Goal: Information Seeking & Learning: Learn about a topic

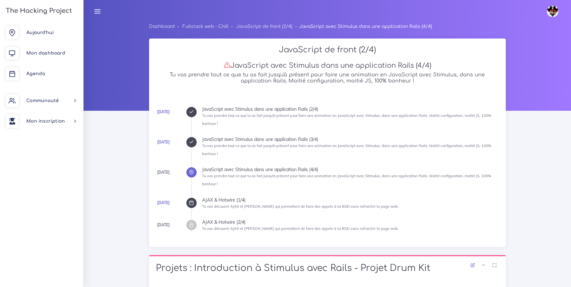
scroll to position [69, 0]
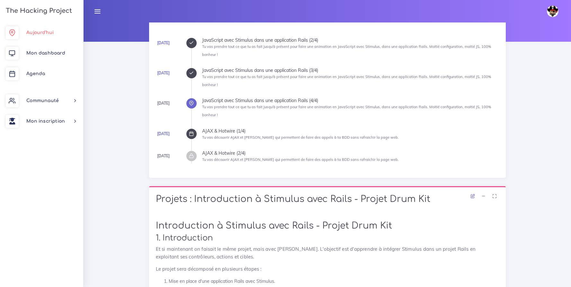
click at [40, 31] on span "Aujourd'hui" at bounding box center [39, 32] width 27 height 5
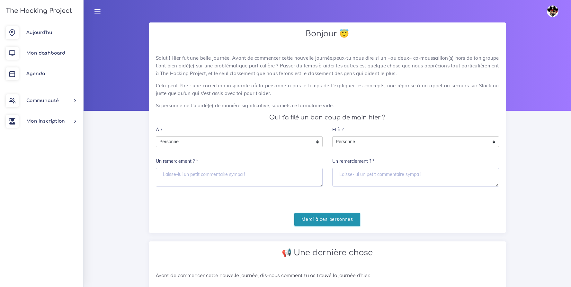
click at [345, 222] on input "Merci à ces personnes" at bounding box center [327, 219] width 66 height 13
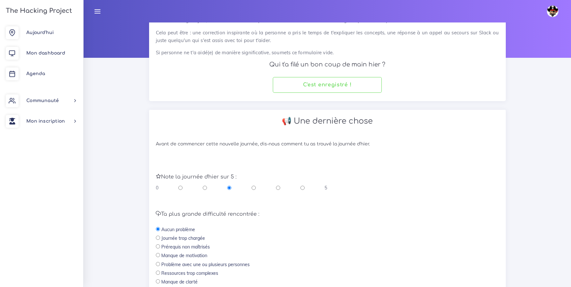
scroll to position [53, 0]
click at [301, 187] on input "radio" at bounding box center [303, 188] width 4 height 6
radio input "true"
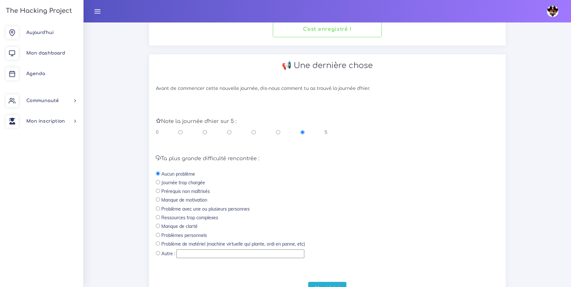
scroll to position [142, 0]
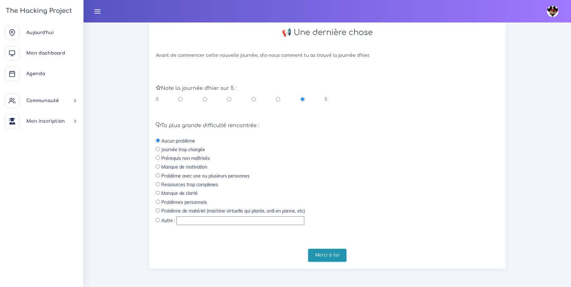
click at [331, 259] on input "Merci à toi" at bounding box center [327, 255] width 39 height 13
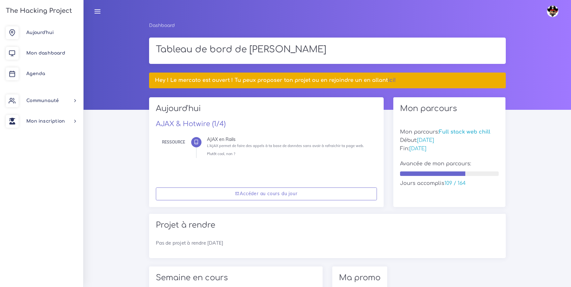
scroll to position [1, 0]
click at [389, 82] on link "ici!" at bounding box center [392, 80] width 8 height 6
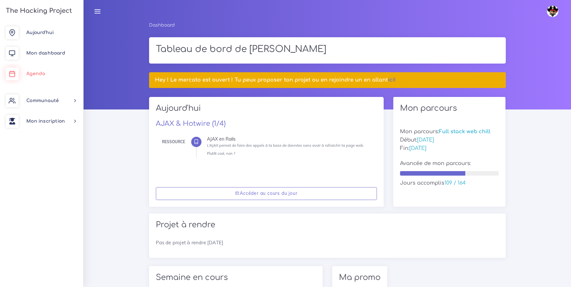
click at [41, 74] on span "Agenda" at bounding box center [35, 73] width 19 height 5
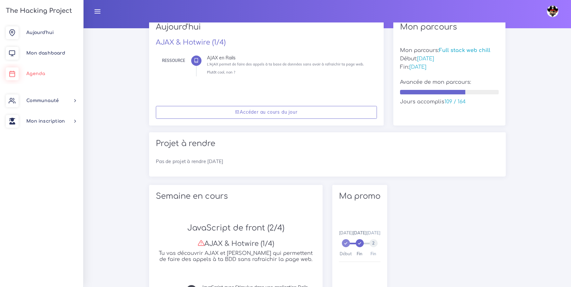
scroll to position [209, 0]
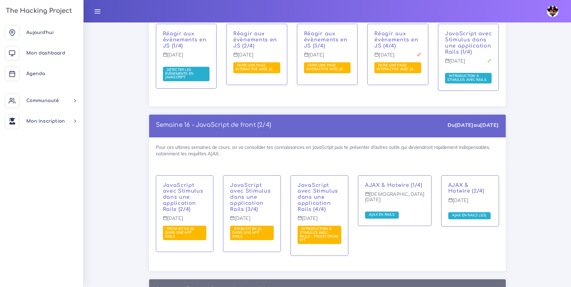
scroll to position [3633, 0]
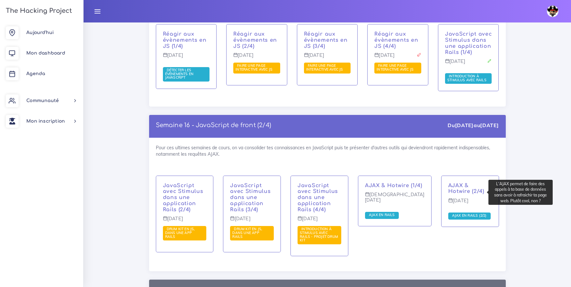
click at [459, 213] on span "AJAX en Rails (2/2)" at bounding box center [470, 215] width 38 height 5
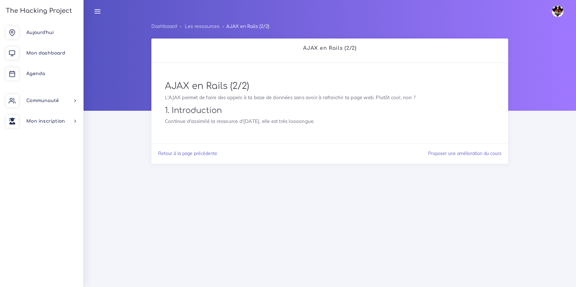
click at [244, 201] on div "Dashboard Les ressources AJAX en Rails (2/2) AJAX en Rails (2/2) AJAX en Rails …" at bounding box center [330, 150] width 492 height 255
click at [246, 197] on div "Dashboard Les ressources AJAX en Rails (2/2) AJAX en Rails (2/2) AJAX en Rails …" at bounding box center [330, 150] width 492 height 255
